Goal: Check status: Check status

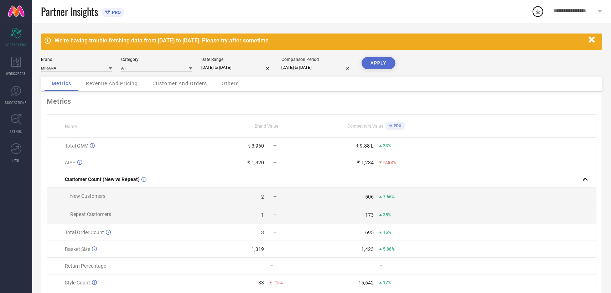
click at [220, 69] on input "[DATE] to [DATE]" at bounding box center [236, 67] width 71 height 7
select select "7"
select select "2025"
select select "8"
select select "2025"
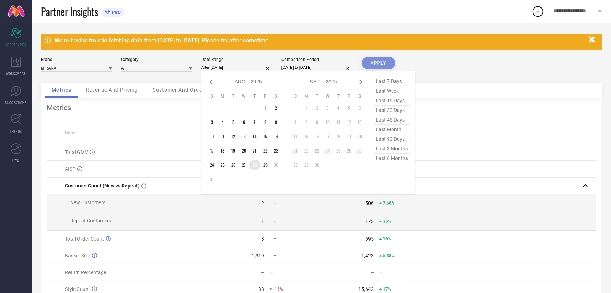
click at [257, 164] on td "28" at bounding box center [255, 165] width 11 height 11
type input "[DATE] to [DATE]"
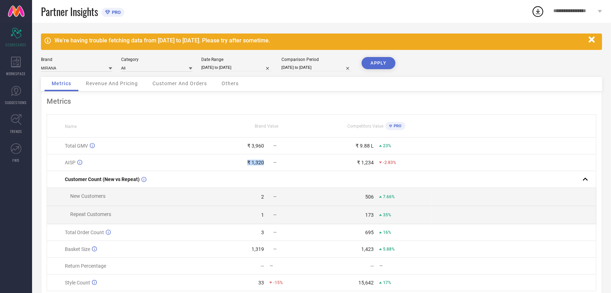
click at [257, 164] on div "₹ 1,320" at bounding box center [255, 163] width 17 height 6
drag, startPoint x: 257, startPoint y: 164, endPoint x: 299, endPoint y: 63, distance: 108.8
click at [299, 63] on div "Comparison Period [DATE] to [DATE]" at bounding box center [317, 64] width 71 height 15
select select "7"
select select "2024"
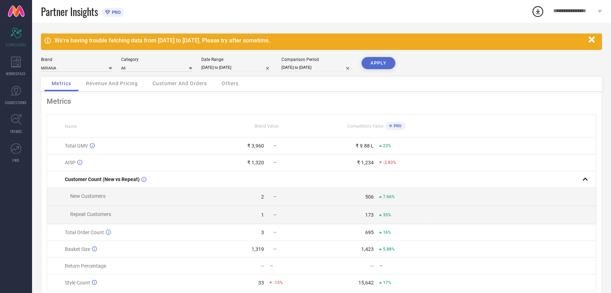
select select "8"
select select "2024"
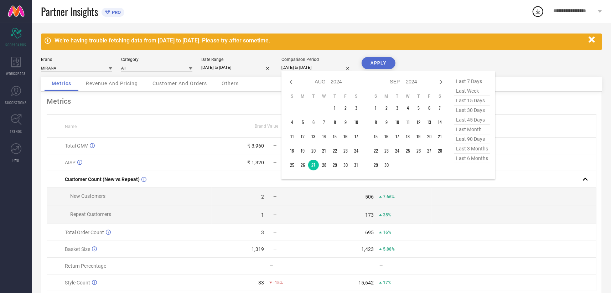
click at [300, 66] on input "[DATE] to [DATE]" at bounding box center [317, 67] width 71 height 7
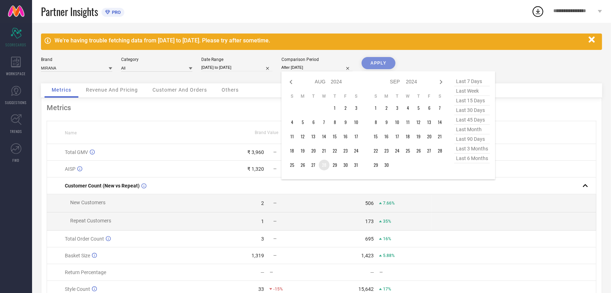
click at [326, 161] on td "28" at bounding box center [324, 165] width 11 height 11
type input "[DATE] to [DATE]"
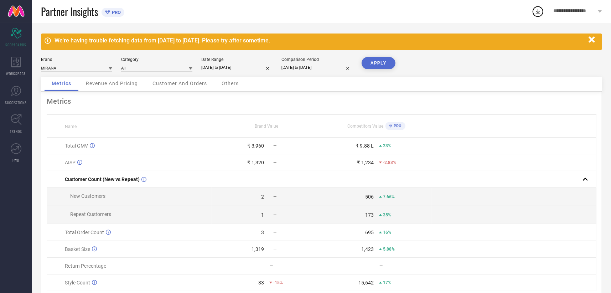
click at [377, 60] on button "APPLY" at bounding box center [379, 63] width 34 height 12
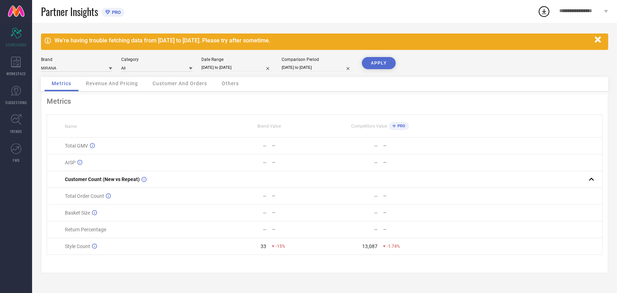
click at [234, 66] on input "[DATE] to [DATE]" at bounding box center [236, 67] width 71 height 7
select select "7"
select select "2025"
select select "8"
select select "2025"
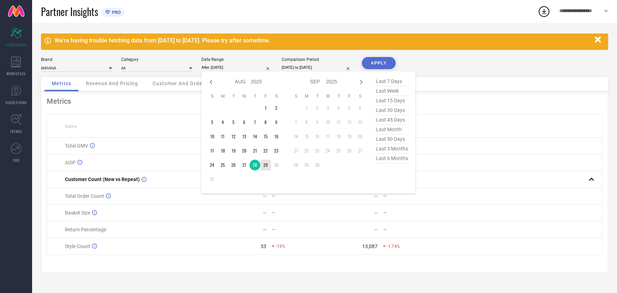
click at [269, 166] on td "29" at bounding box center [265, 165] width 11 height 11
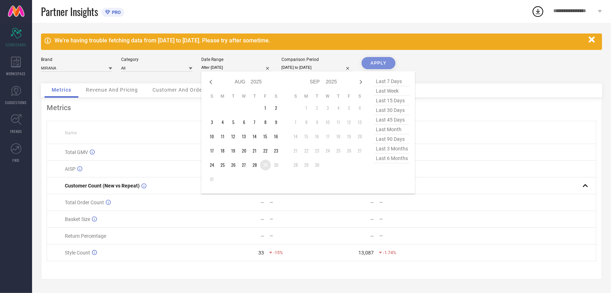
type input "[DATE] to [DATE]"
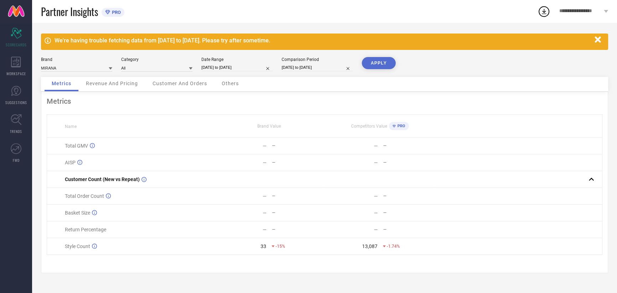
select select "7"
select select "2024"
select select "8"
select select "2024"
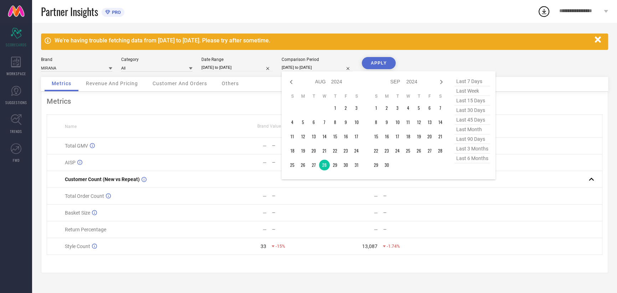
click at [311, 67] on input "[DATE] to [DATE]" at bounding box center [317, 67] width 71 height 7
click at [333, 165] on td "29" at bounding box center [335, 165] width 11 height 11
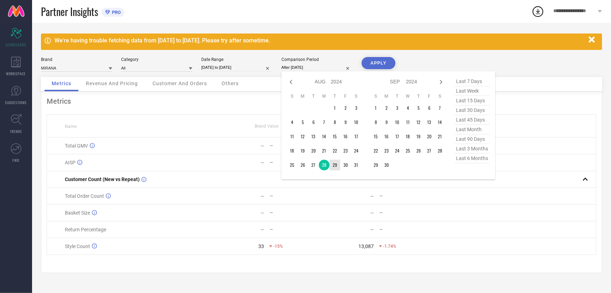
type input "[DATE] to [DATE]"
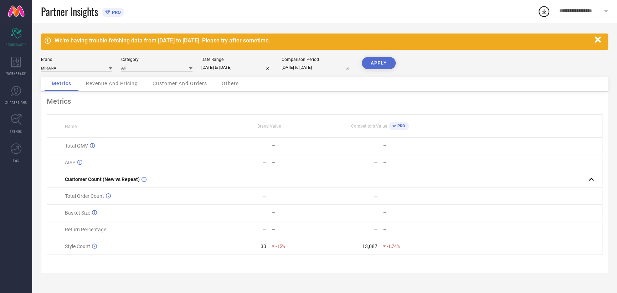
click at [383, 65] on button "APPLY" at bounding box center [379, 63] width 34 height 12
click at [371, 61] on button "APPLY" at bounding box center [379, 63] width 34 height 12
